Goal: Task Accomplishment & Management: Use online tool/utility

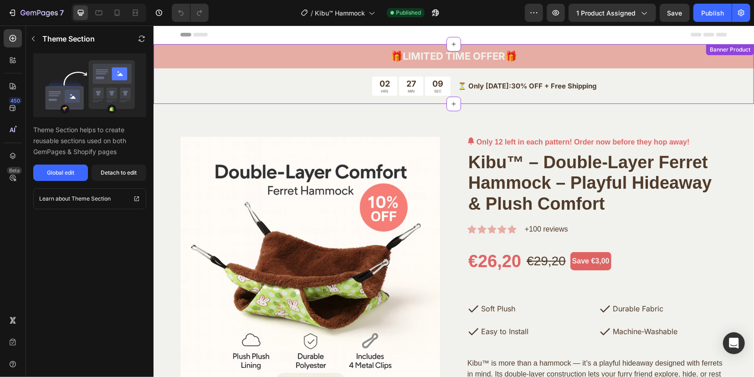
click at [493, 57] on strong "LIMITED TIME OFFER" at bounding box center [453, 56] width 102 height 12
drag, startPoint x: 134, startPoint y: 168, endPoint x: 109, endPoint y: 117, distance: 56.9
click at [134, 169] on div "Detach to edit" at bounding box center [119, 173] width 36 height 8
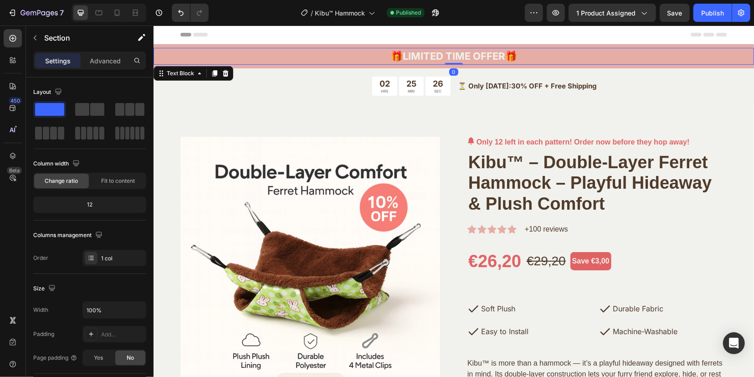
click at [450, 61] on strong "LIMITED TIME OFFER" at bounding box center [453, 56] width 102 height 12
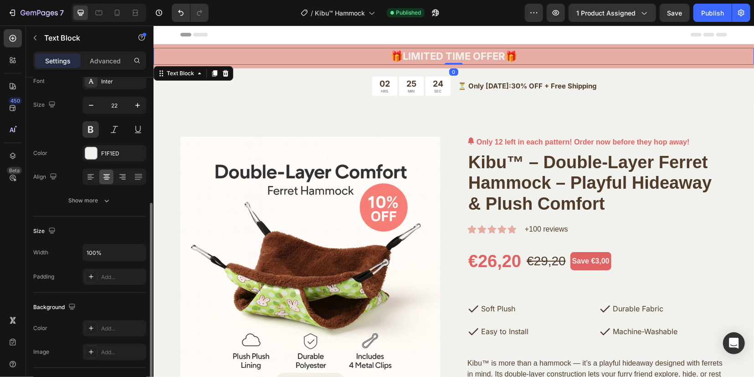
scroll to position [114, 0]
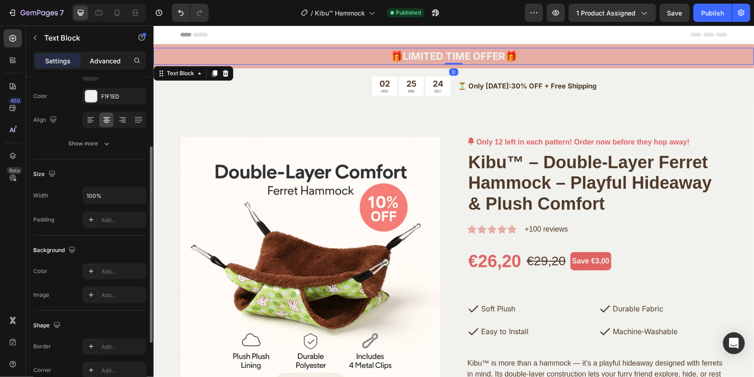
click at [101, 60] on p "Advanced" at bounding box center [105, 61] width 31 height 10
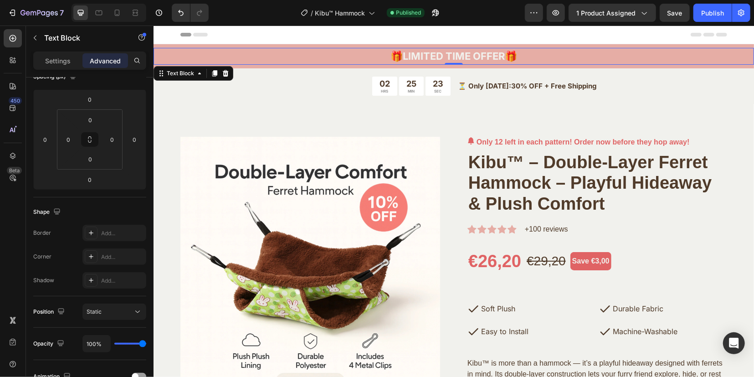
scroll to position [281, 0]
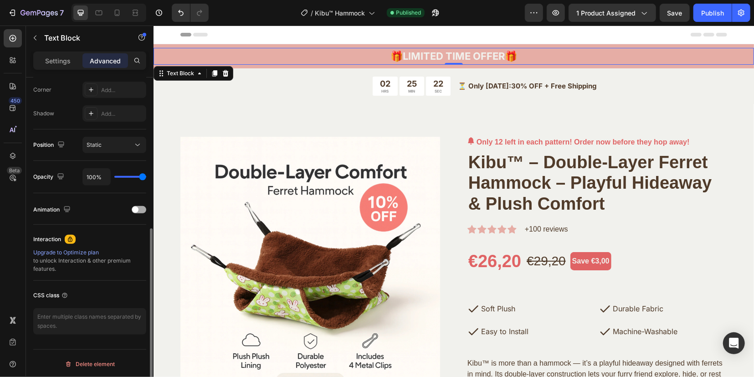
click at [143, 208] on div at bounding box center [139, 209] width 15 height 7
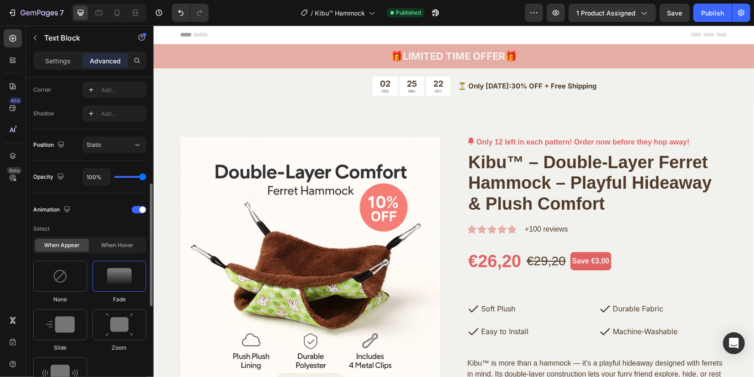
scroll to position [396, 0]
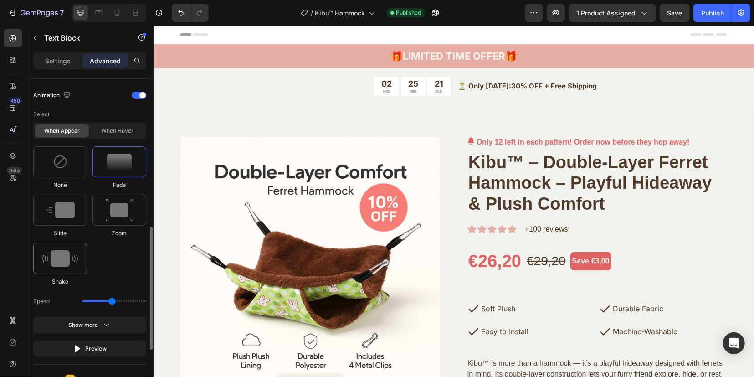
click at [67, 257] on img at bounding box center [60, 258] width 36 height 16
type input "0.7"
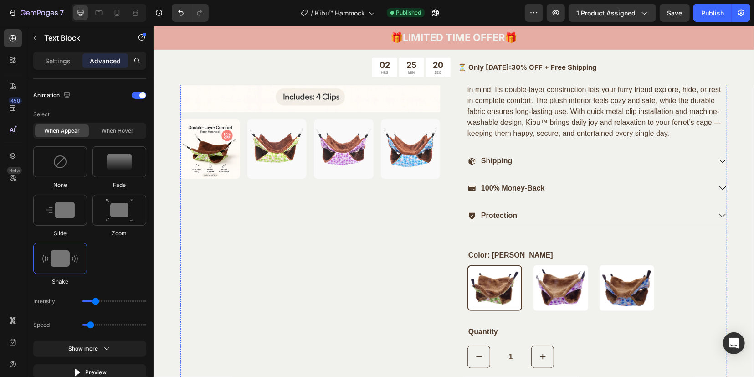
scroll to position [285, 0]
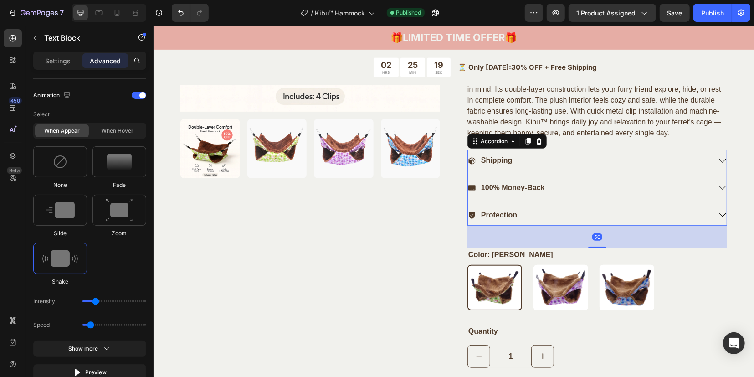
click at [615, 159] on div "Shipping" at bounding box center [589, 160] width 243 height 12
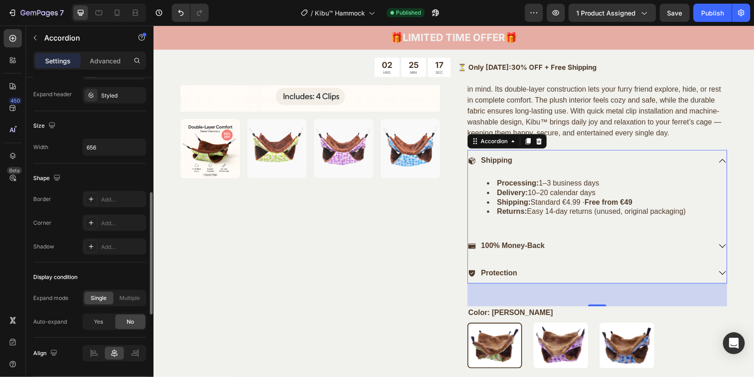
scroll to position [540, 0]
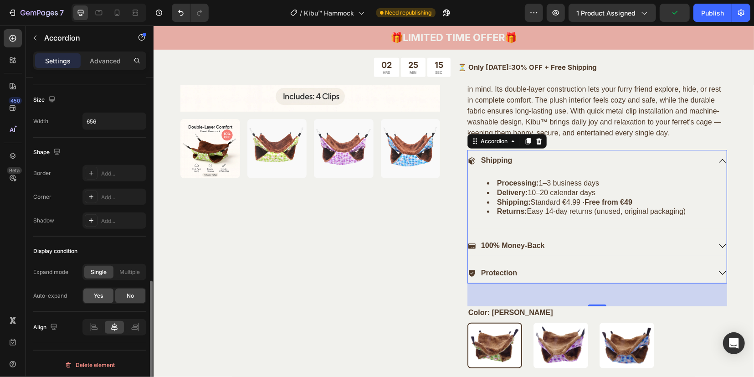
click at [96, 293] on span "Yes" at bounding box center [98, 296] width 9 height 8
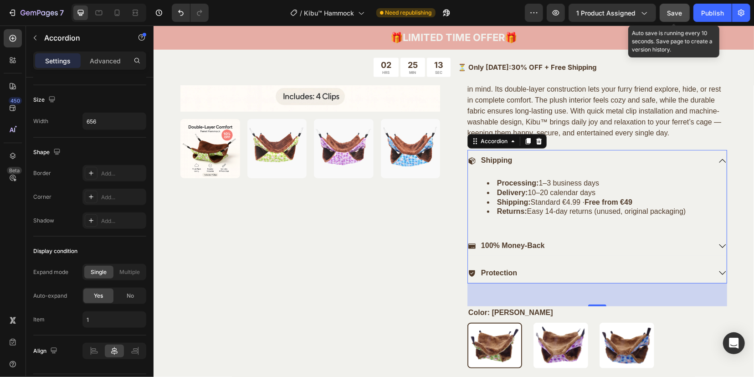
click at [675, 18] on button "Save" at bounding box center [675, 13] width 30 height 18
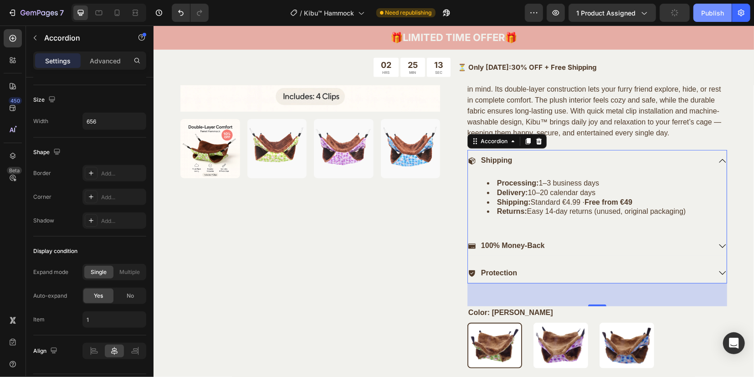
click at [709, 19] on button "Publish" at bounding box center [713, 13] width 38 height 18
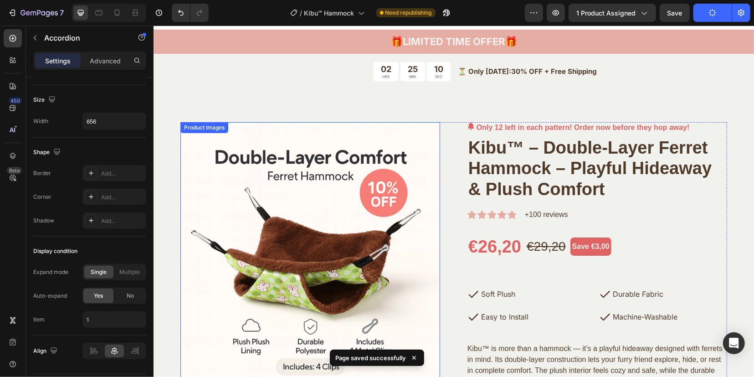
scroll to position [0, 0]
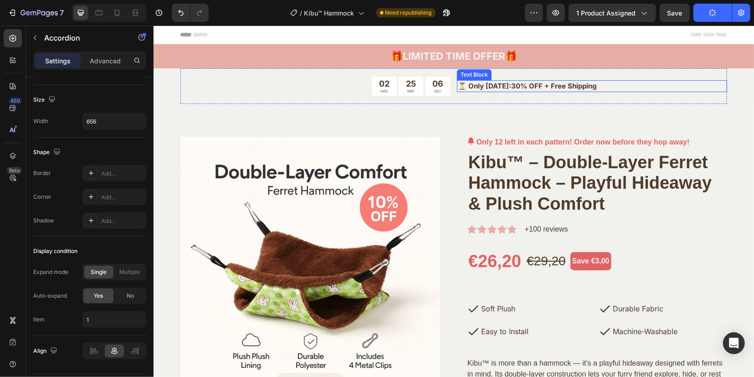
click at [516, 86] on strong "30% OFF + Free Shipping" at bounding box center [553, 85] width 85 height 9
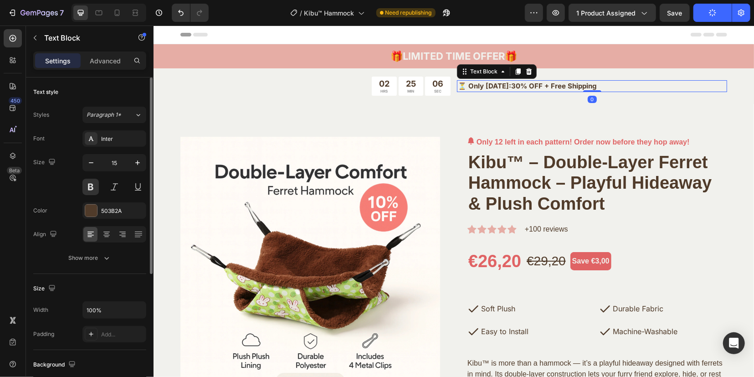
click at [514, 85] on strong "30% OFF + Free Shipping" at bounding box center [553, 85] width 85 height 9
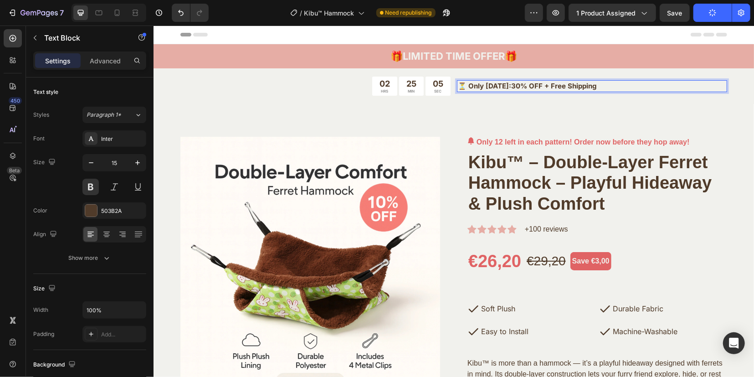
click at [511, 86] on strong "30% OFF + Free Shipping" at bounding box center [553, 85] width 85 height 9
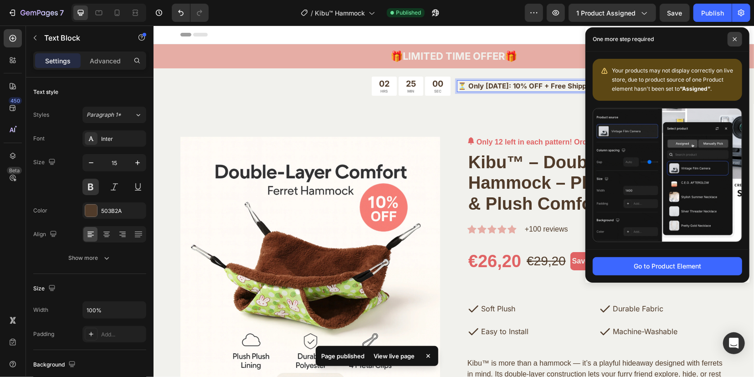
click at [737, 39] on icon at bounding box center [735, 39] width 5 height 5
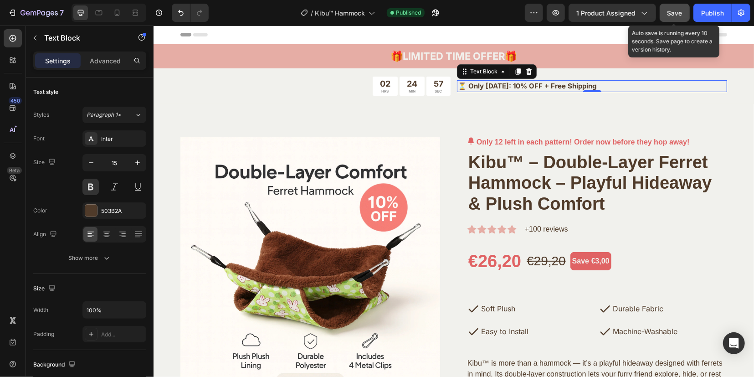
click at [673, 13] on span "Save" at bounding box center [675, 13] width 15 height 8
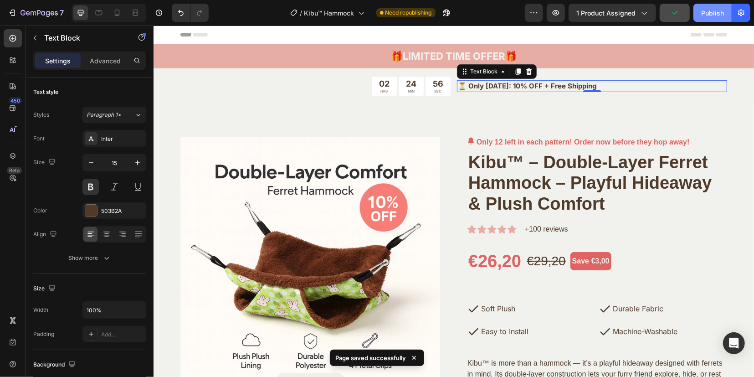
click at [719, 15] on div "Publish" at bounding box center [712, 13] width 23 height 10
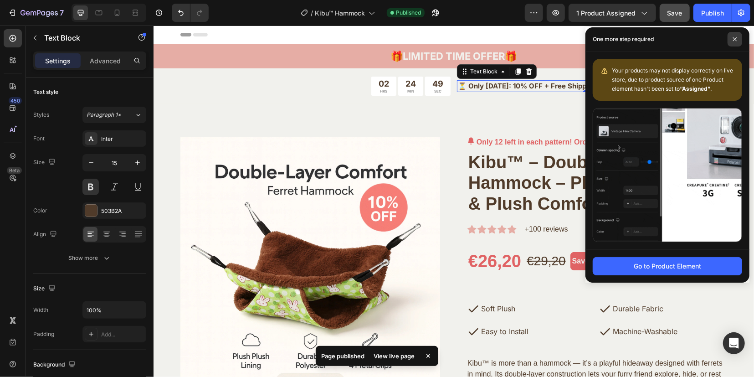
click at [738, 40] on span at bounding box center [735, 39] width 15 height 15
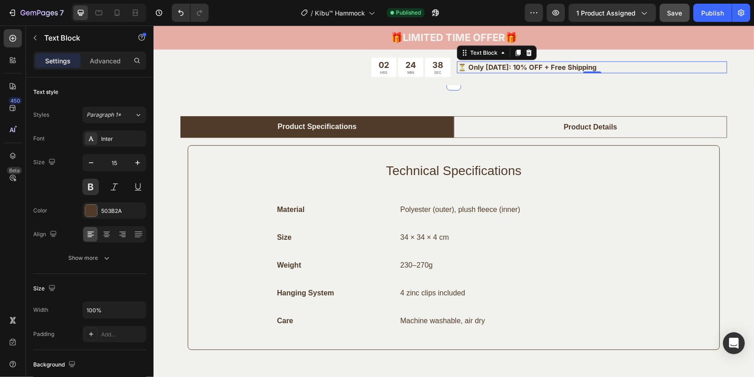
scroll to position [741, 0]
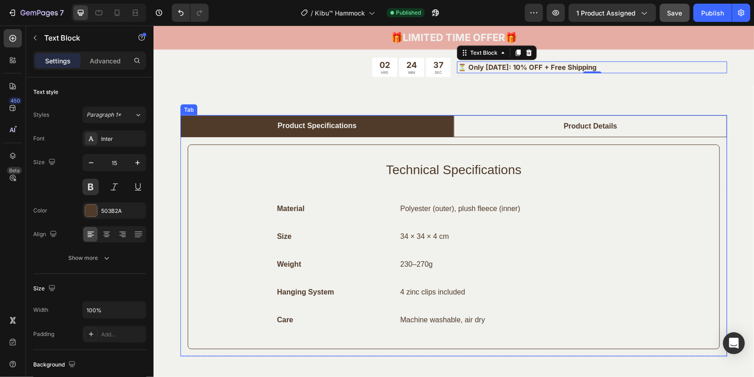
click at [614, 123] on li "Product Details" at bounding box center [589, 126] width 273 height 22
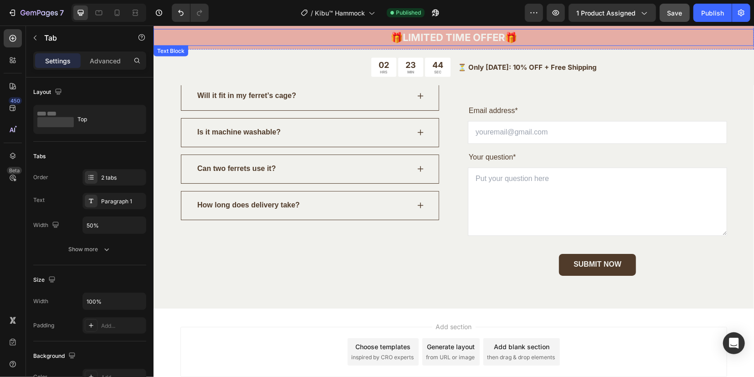
scroll to position [3123, 0]
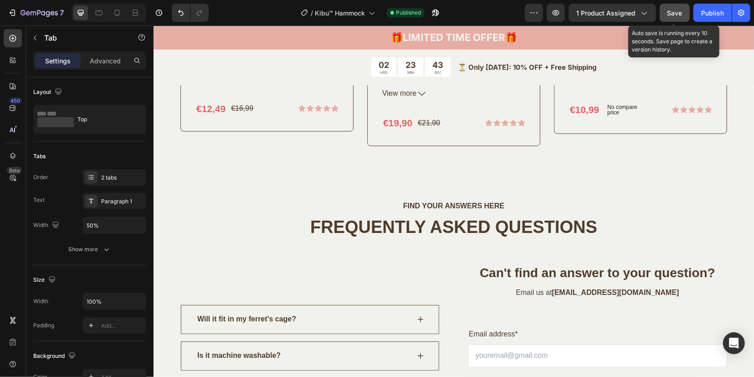
click at [676, 12] on span "Save" at bounding box center [675, 13] width 15 height 8
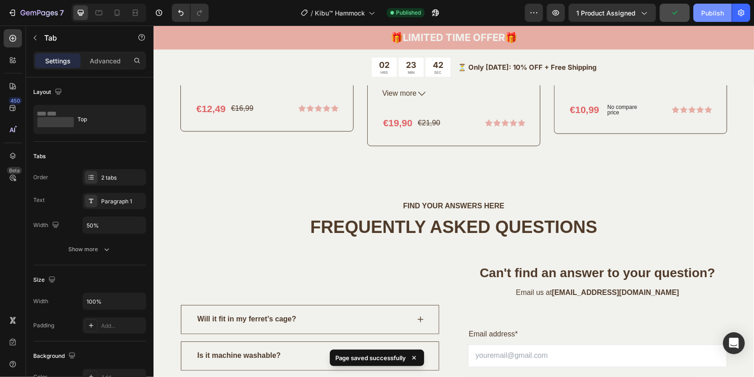
click at [705, 12] on div "Publish" at bounding box center [712, 13] width 23 height 10
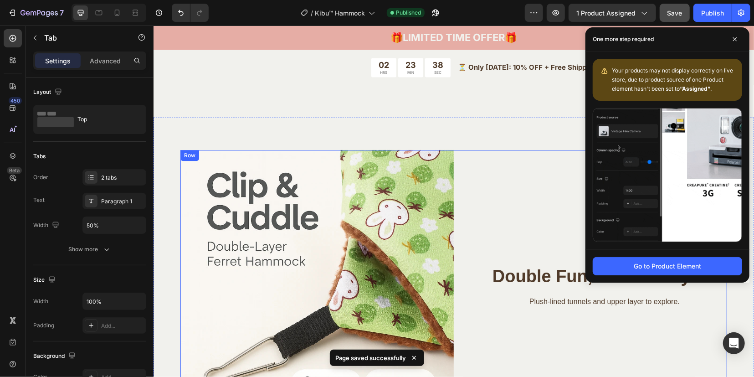
scroll to position [1301, 0]
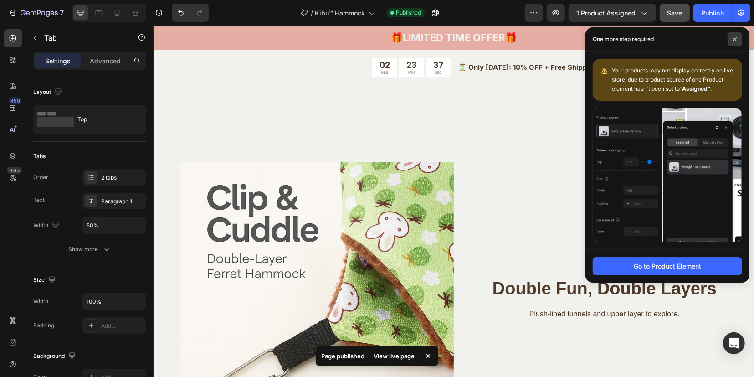
click at [737, 38] on icon at bounding box center [735, 39] width 5 height 5
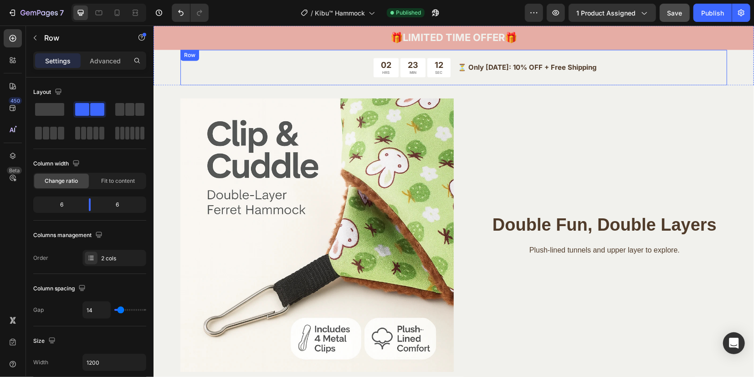
click at [348, 51] on div "02 HRS 23 MIN 12 SEC Countdown Timer ⏳ Only [DATE]: 1 0% OFF + Free Shipping Te…" at bounding box center [453, 67] width 547 height 36
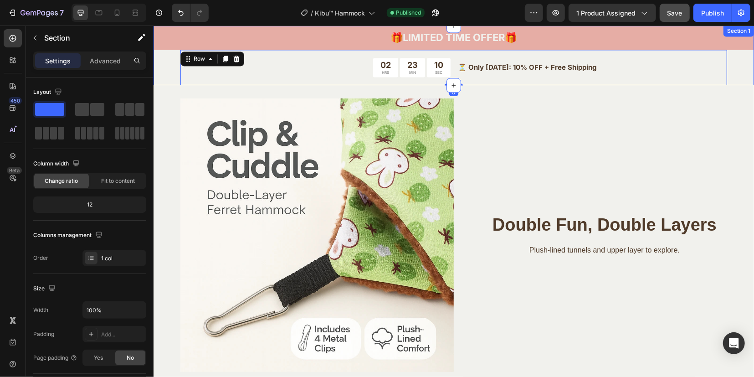
click at [744, 50] on div "🎁 LIMITED TIME OFFER 🎁 Text Block Row 02 HRS 23 MIN 10 SEC Countdown Timer ⏳ On…" at bounding box center [453, 55] width 601 height 60
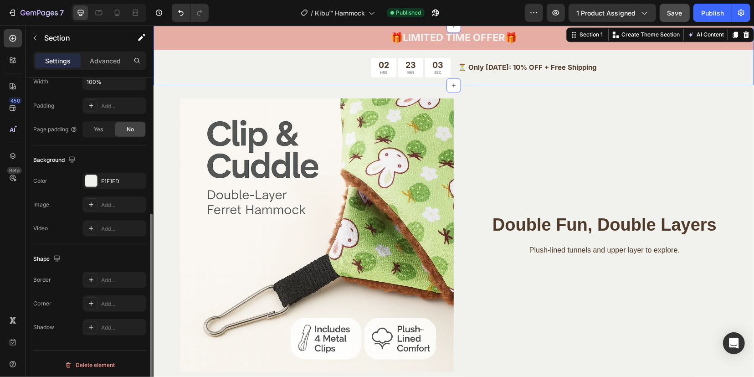
scroll to position [230, 0]
click at [94, 60] on p "Advanced" at bounding box center [105, 61] width 31 height 10
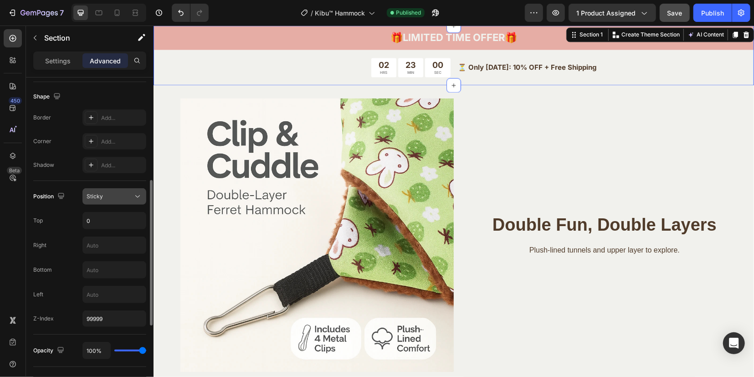
click at [109, 190] on button "Sticky" at bounding box center [114, 196] width 64 height 16
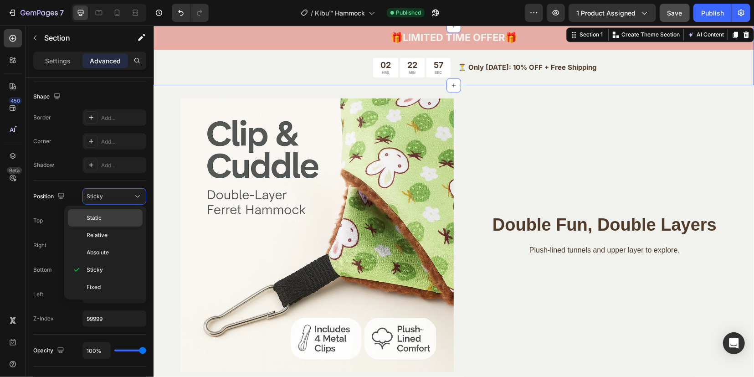
click at [100, 214] on span "Static" at bounding box center [94, 218] width 15 height 8
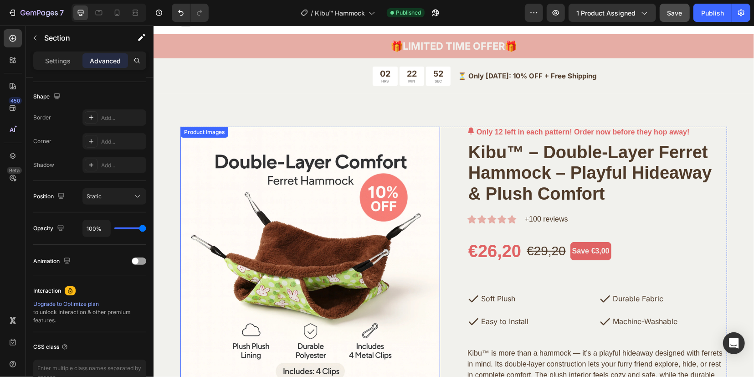
scroll to position [0, 0]
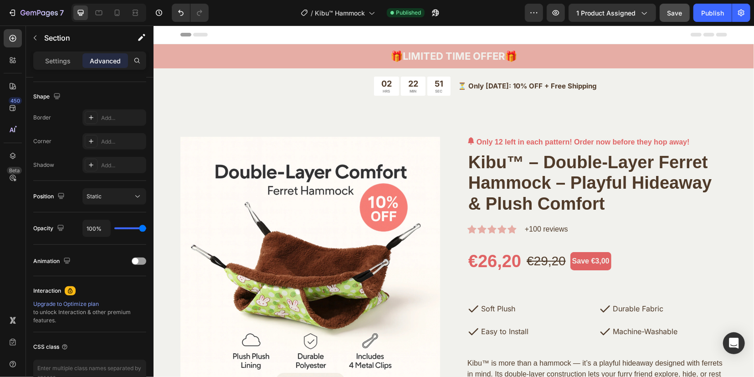
click at [674, 14] on span "Save" at bounding box center [675, 13] width 15 height 8
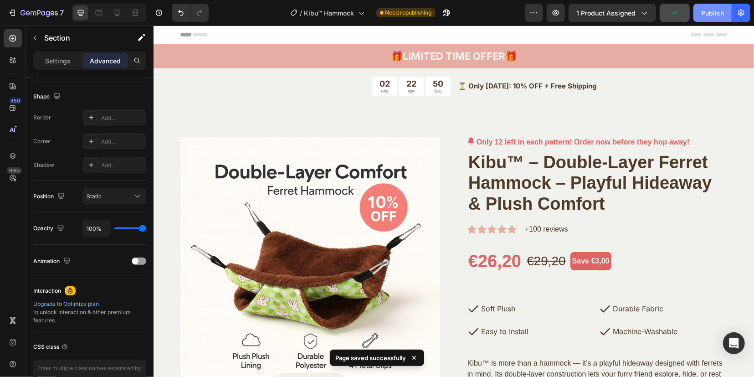
click at [713, 11] on div "Publish" at bounding box center [712, 13] width 23 height 10
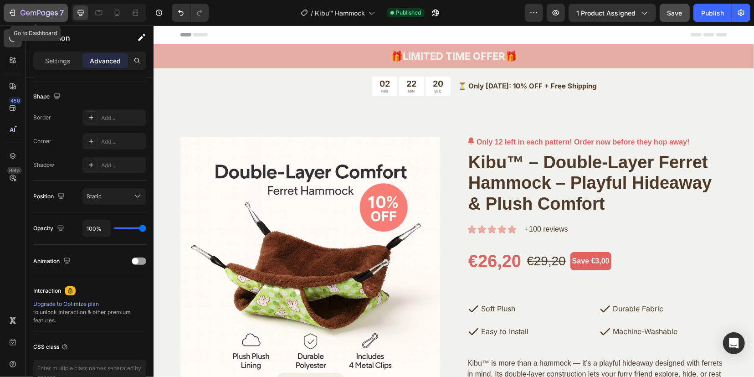
click at [50, 10] on icon "button" at bounding box center [39, 14] width 37 height 8
